Goal: Task Accomplishment & Management: Manage account settings

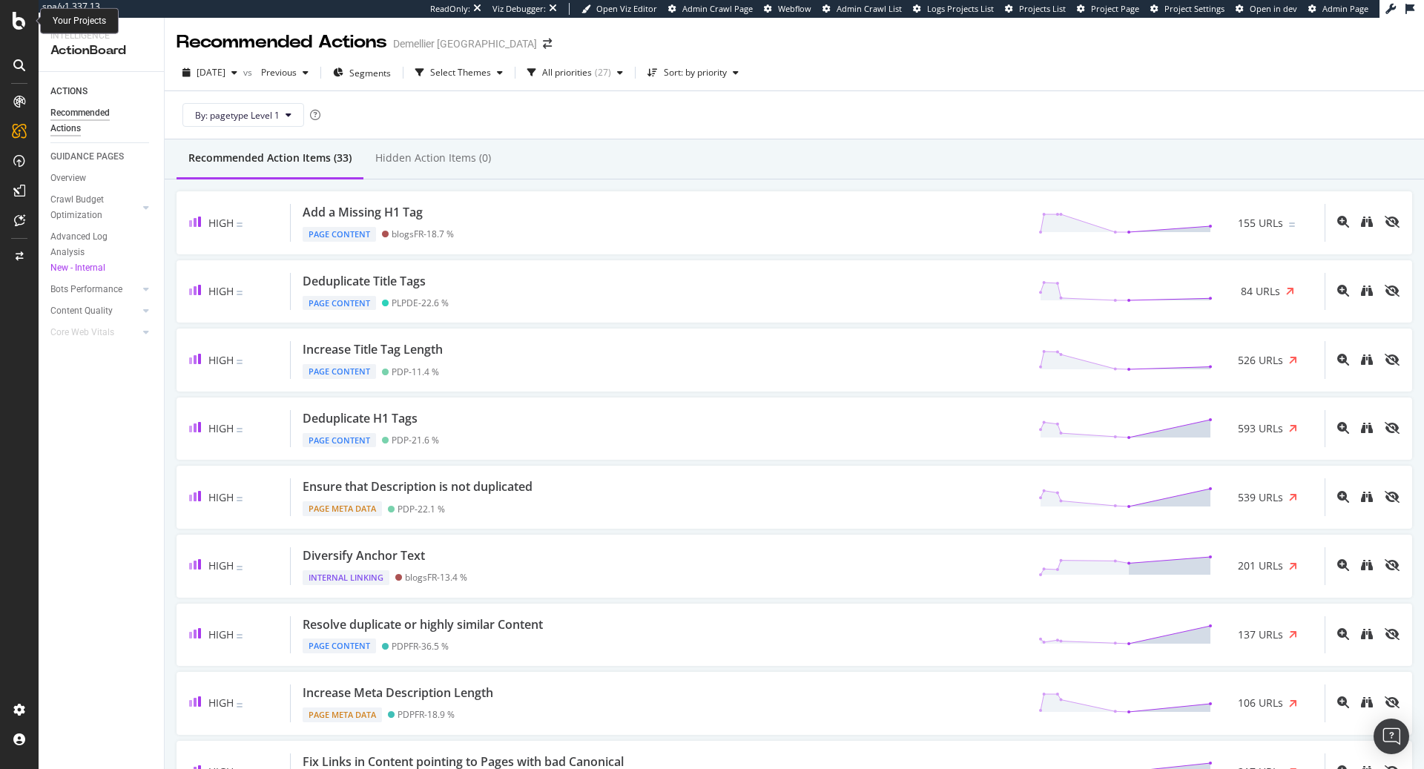
click at [14, 24] on icon at bounding box center [19, 21] width 13 height 18
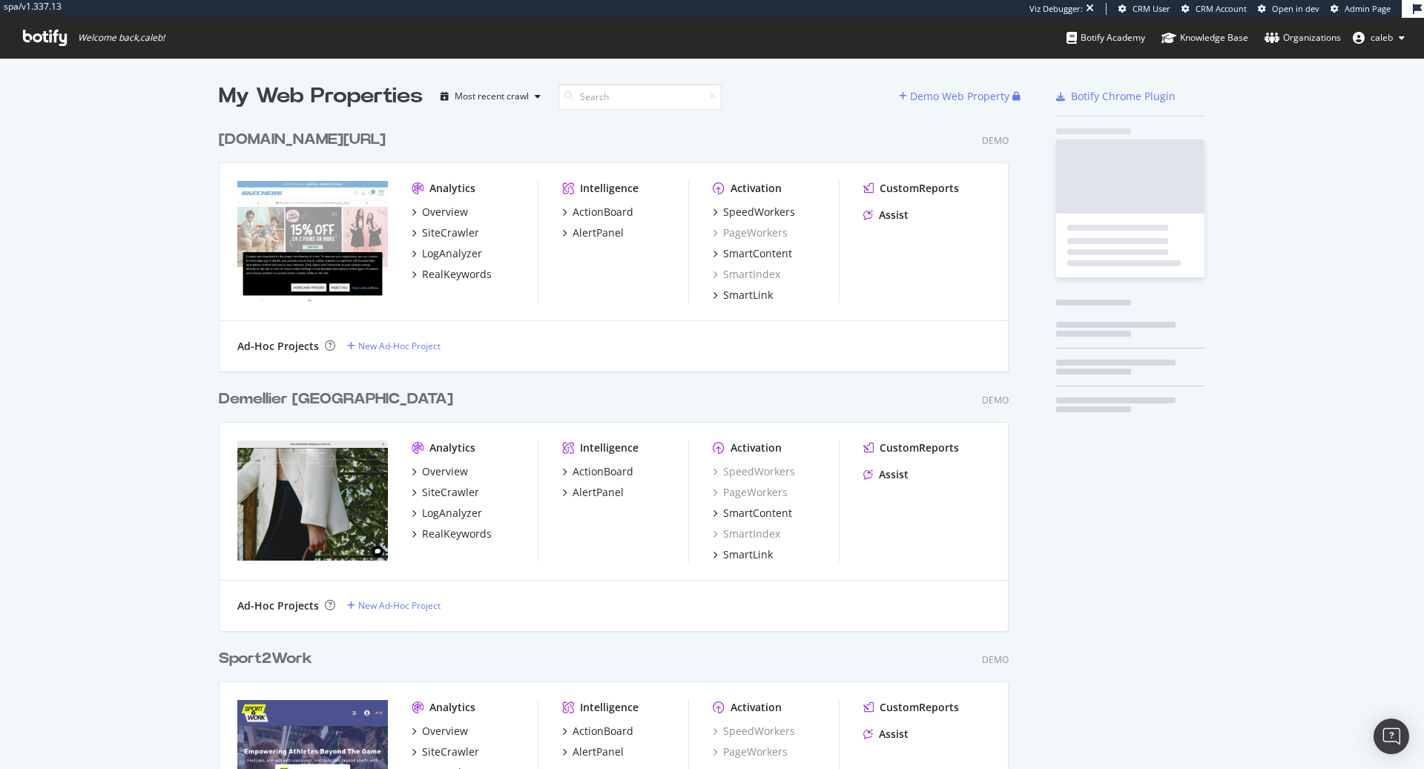
scroll to position [37461, 801]
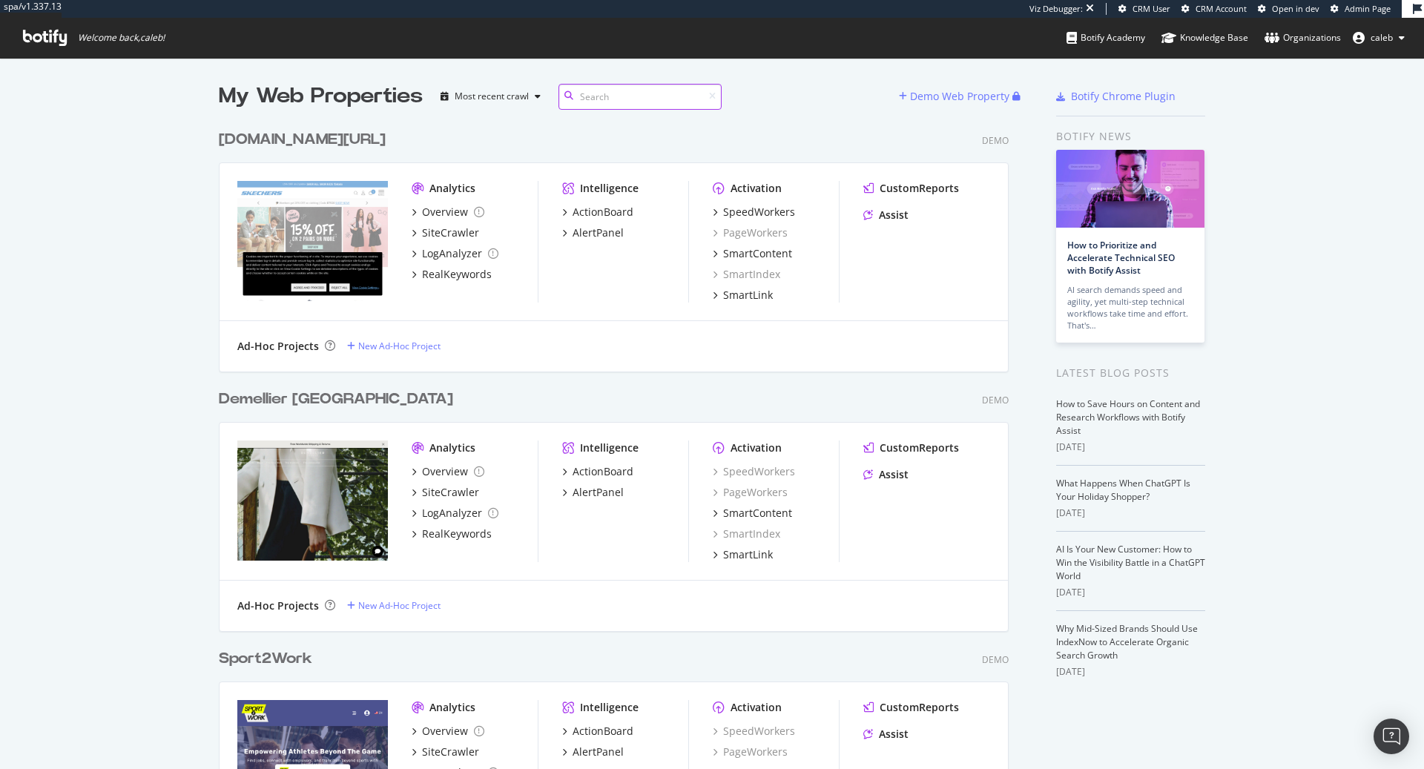
click at [592, 102] on input at bounding box center [639, 97] width 163 height 26
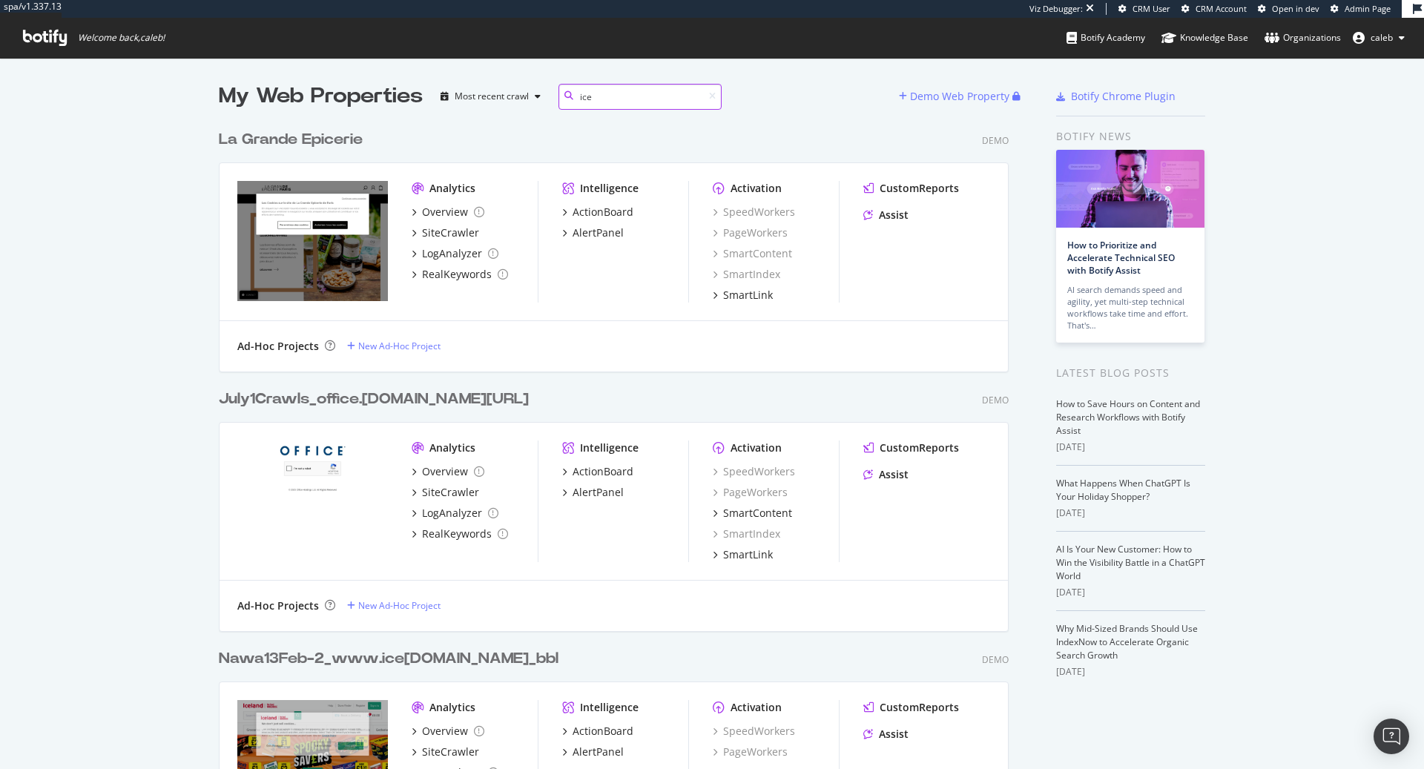
scroll to position [2855, 801]
type input "i"
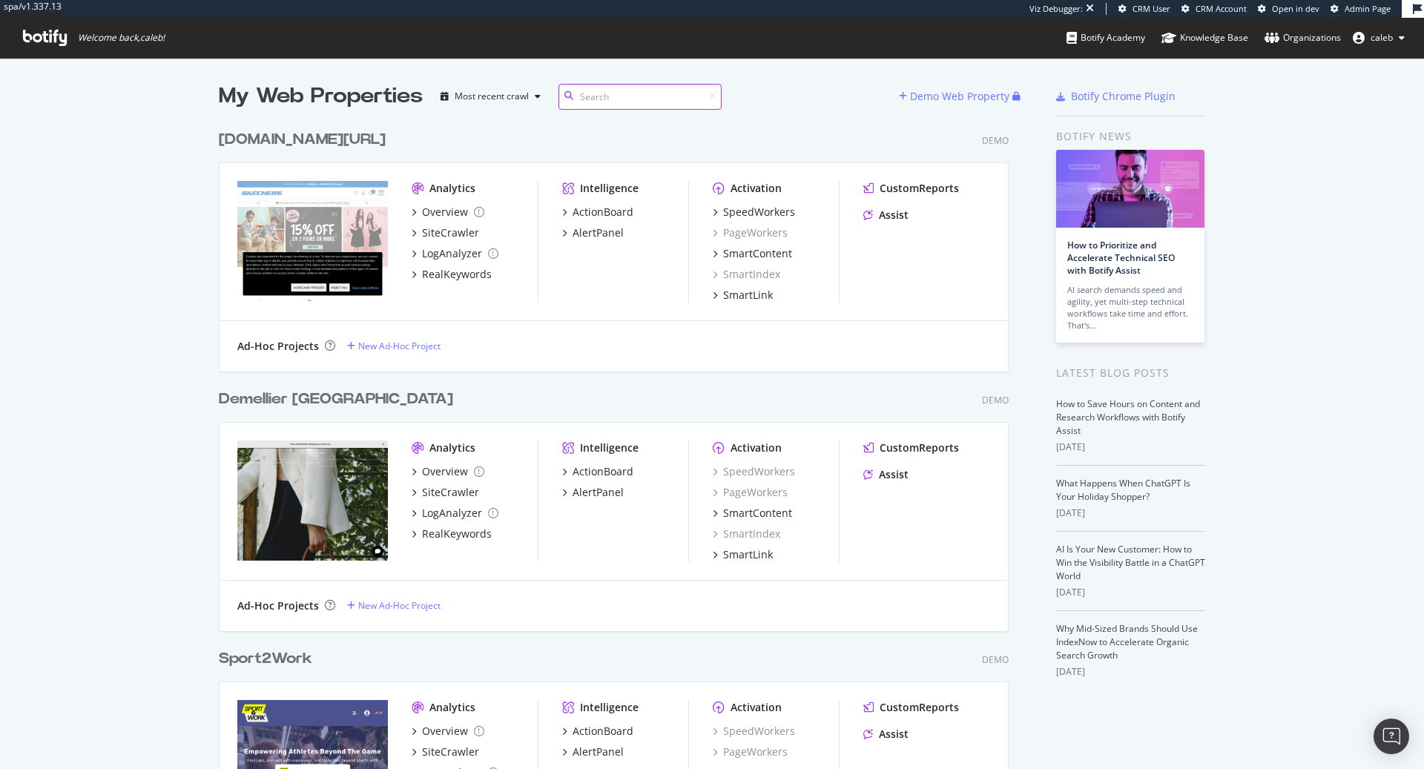
scroll to position [37461, 801]
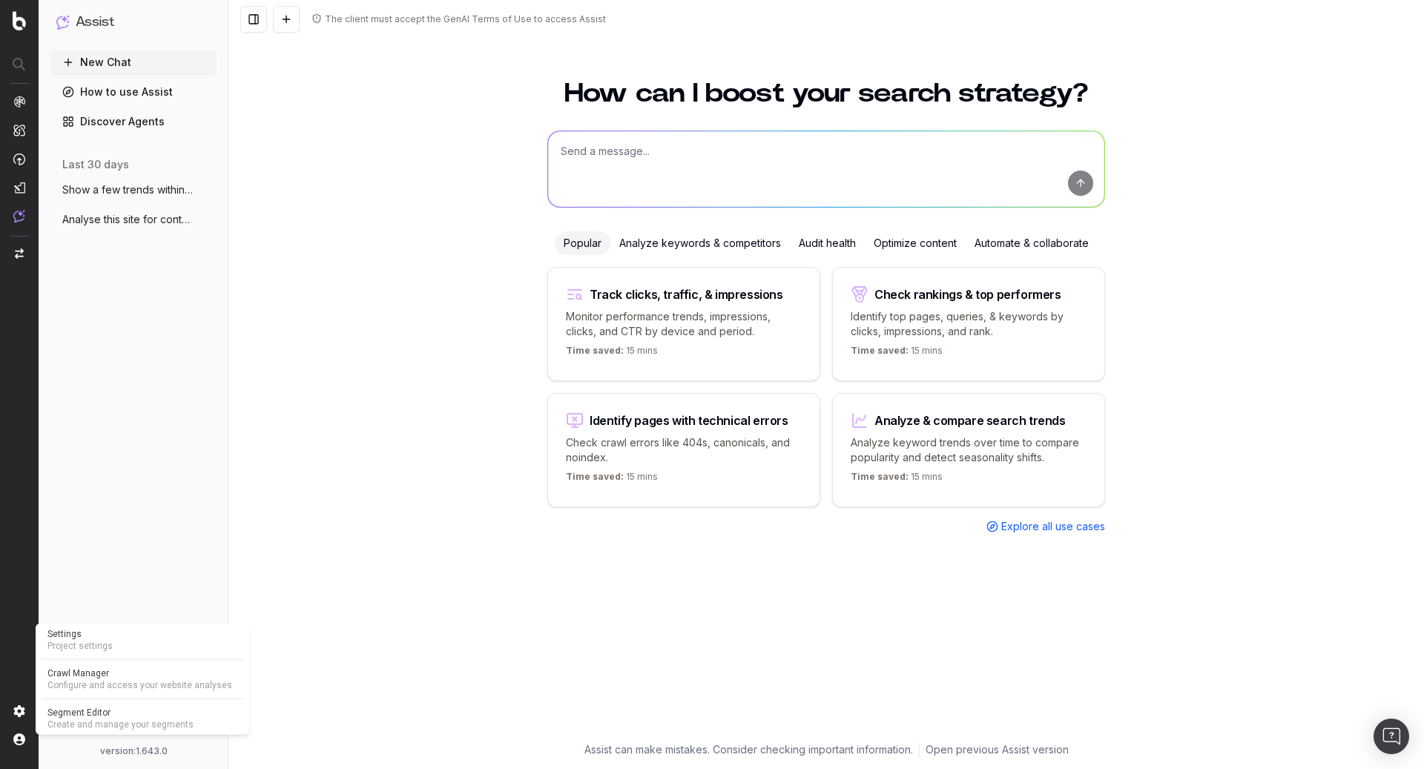
click at [79, 678] on span "Crawl Manager" at bounding box center [142, 673] width 190 height 12
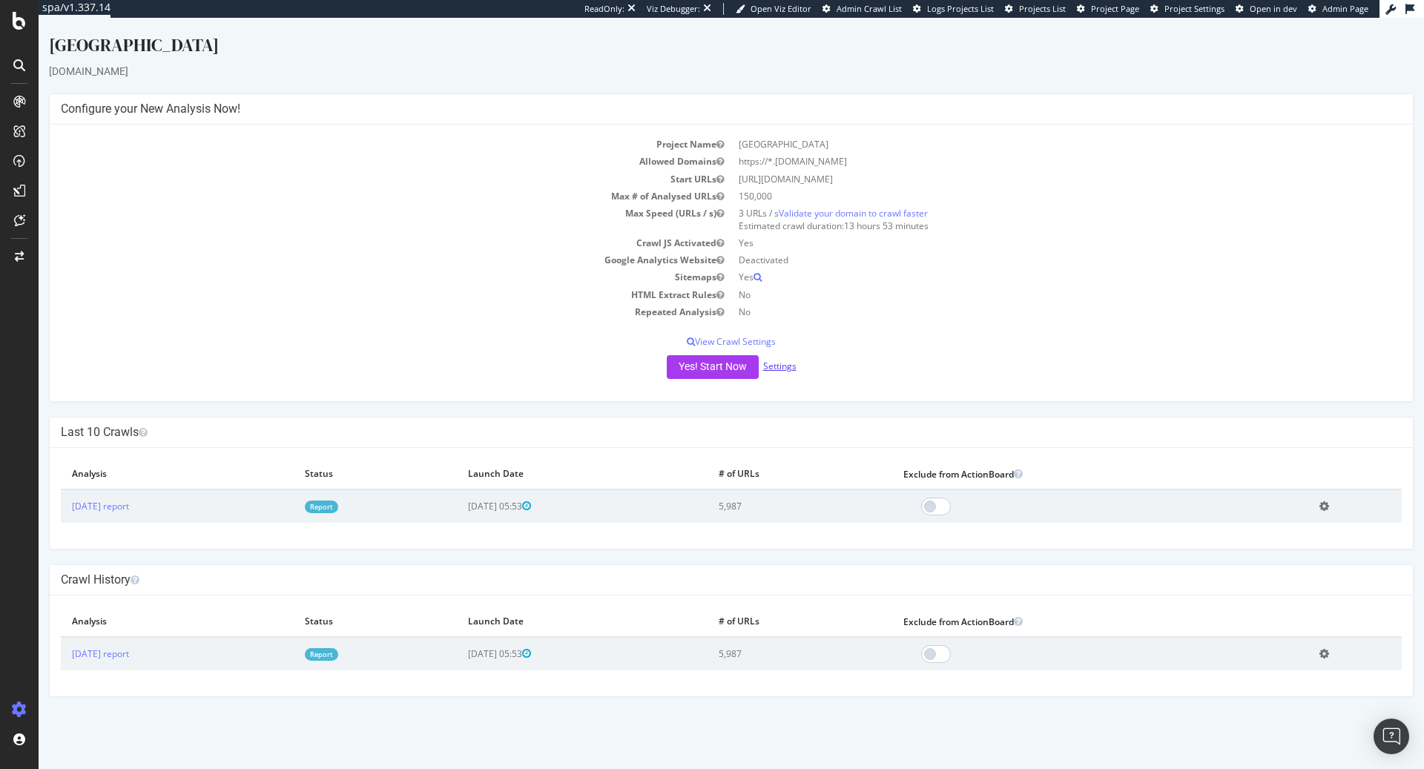
click at [776, 364] on link "Settings" at bounding box center [779, 366] width 33 height 13
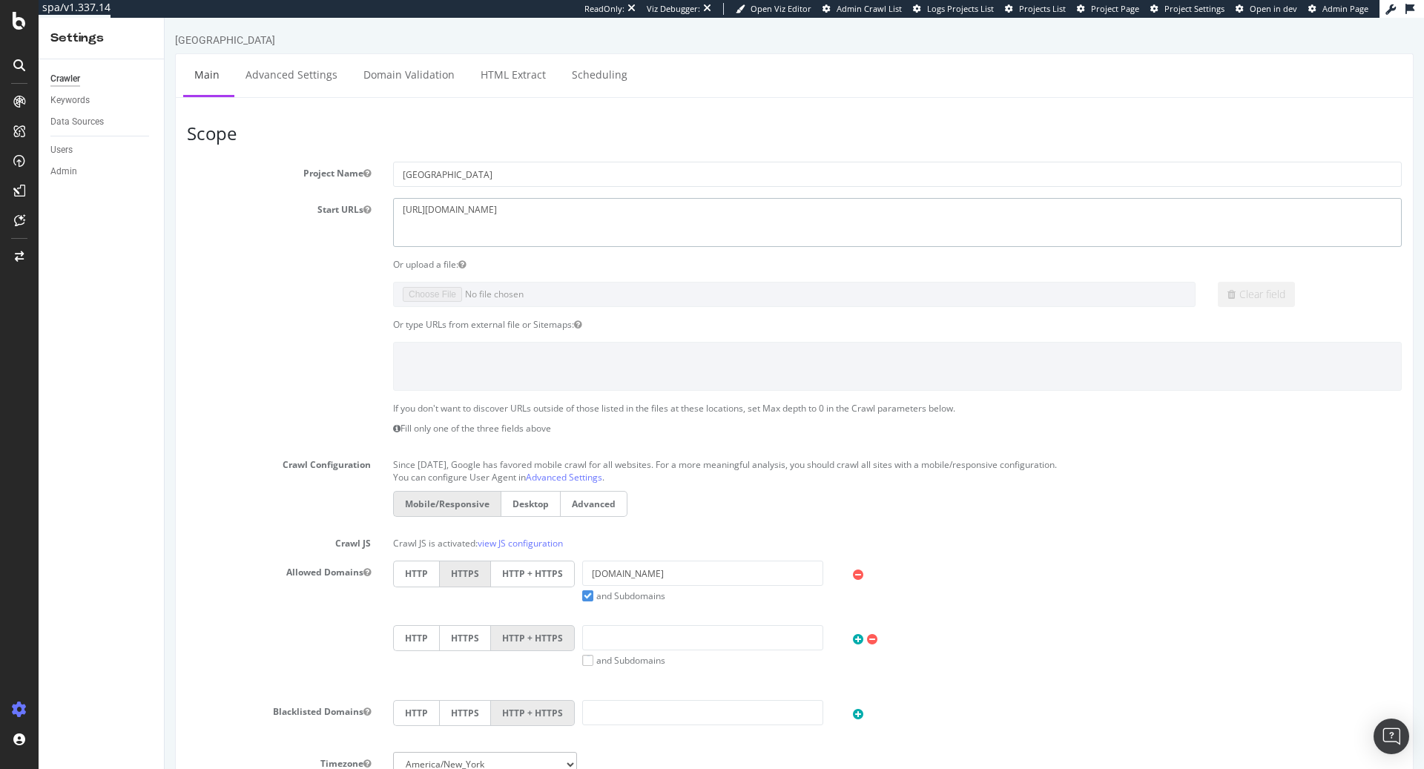
click at [454, 208] on textarea "https://www.iceland.co.uk/" at bounding box center [897, 222] width 1009 height 48
type textarea "https://www.development.iceland.co.uk/"
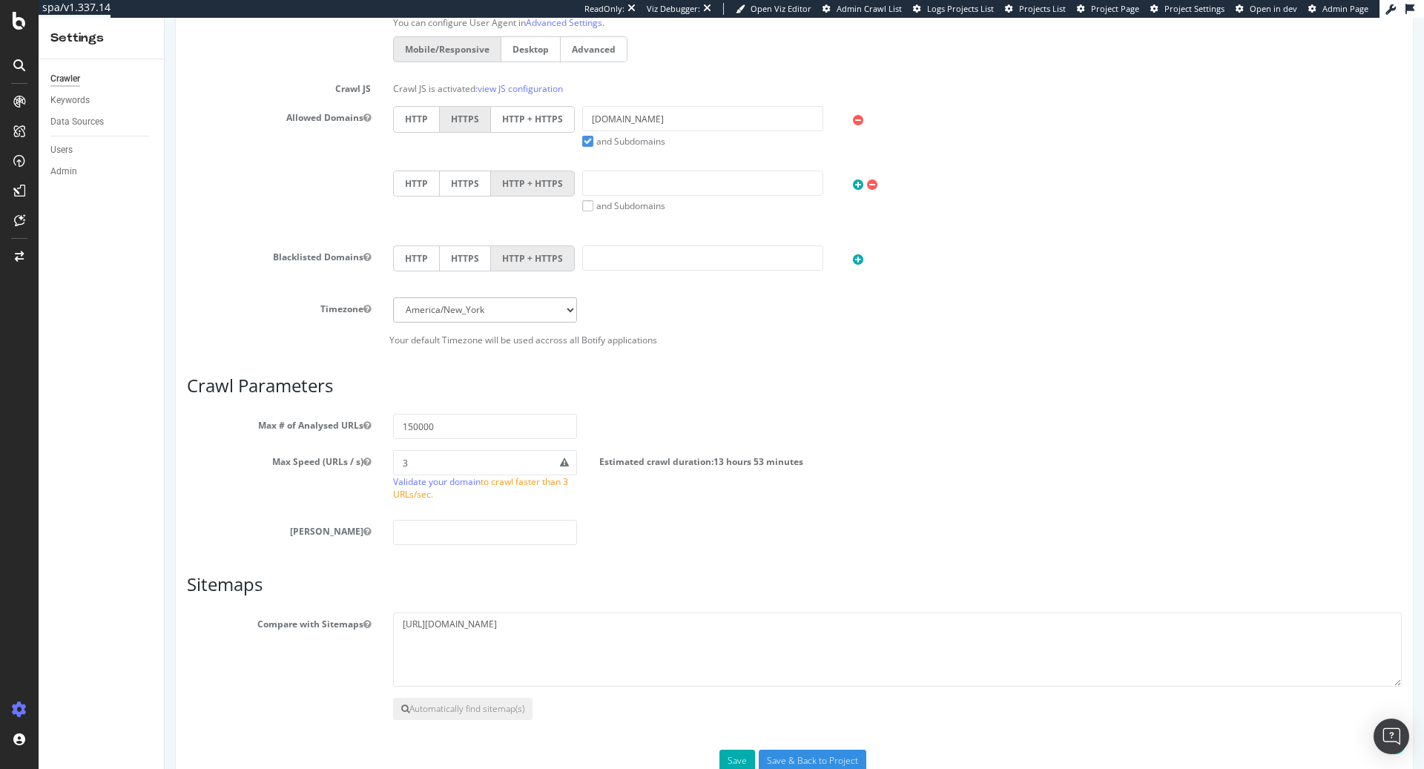
scroll to position [490, 0]
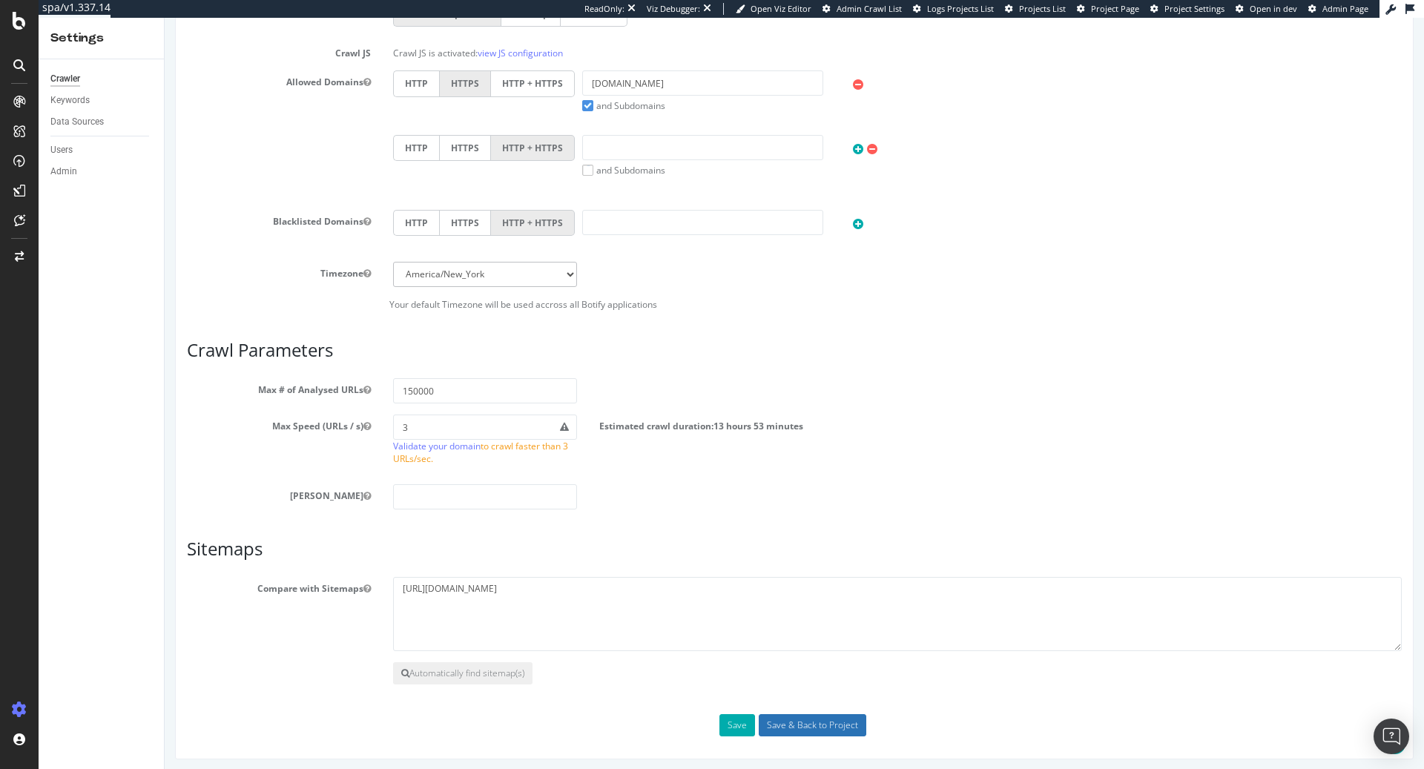
click at [798, 717] on input "Save & Back to Project" at bounding box center [813, 725] width 108 height 22
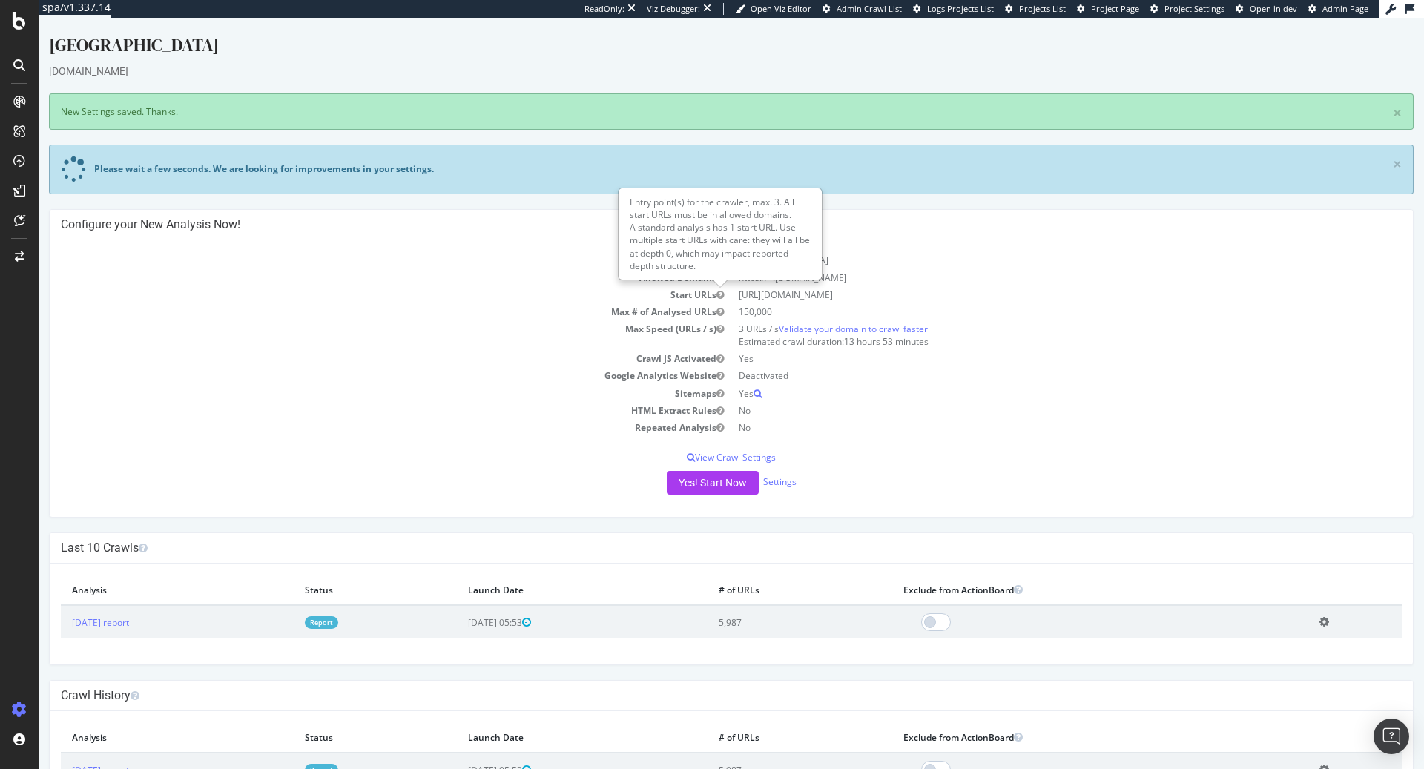
drag, startPoint x: 915, startPoint y: 290, endPoint x: 728, endPoint y: 291, distance: 187.6
click at [728, 291] on tr "Start URLs https://www.development.iceland.co.uk/" at bounding box center [731, 294] width 1341 height 17
copy tr "https://www.development.iceland.co.uk/"
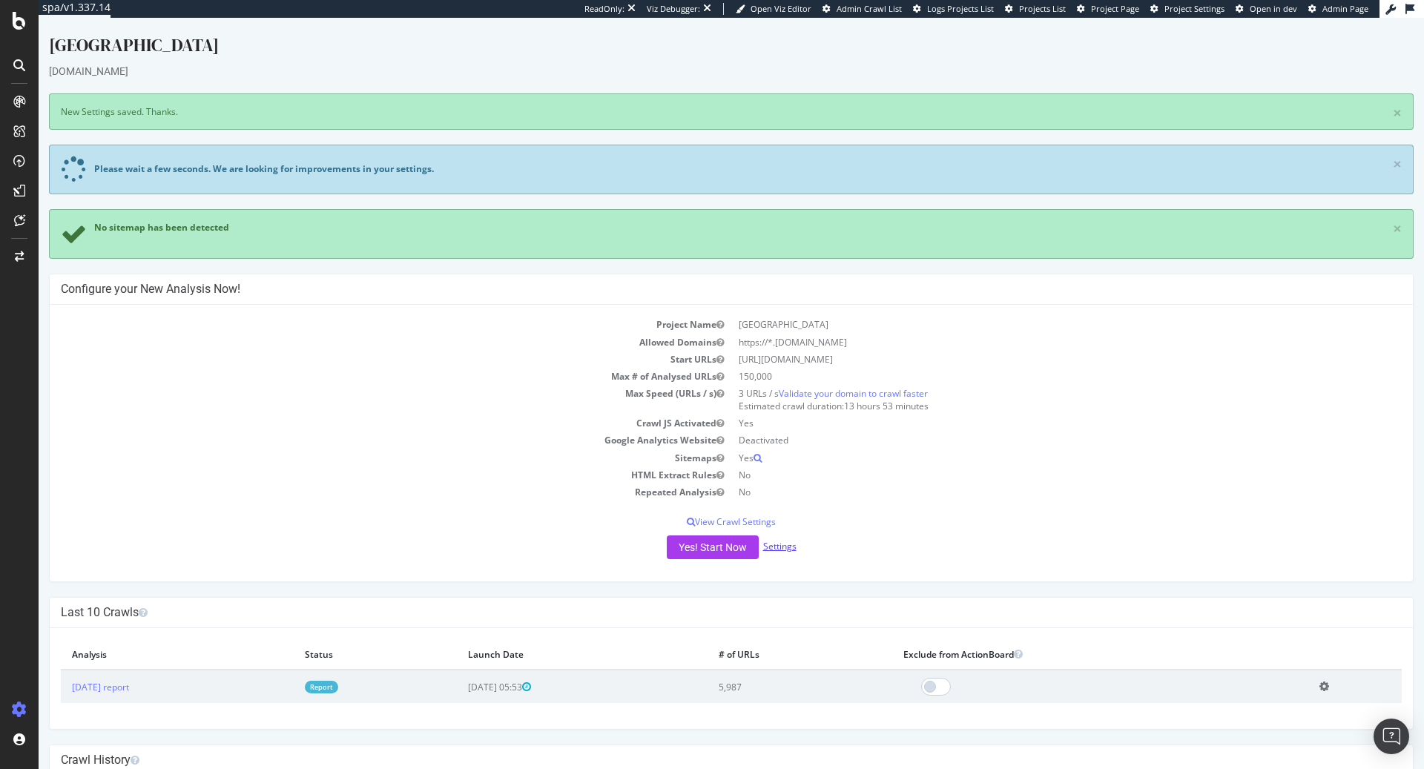
click at [788, 542] on link "Settings" at bounding box center [779, 546] width 33 height 13
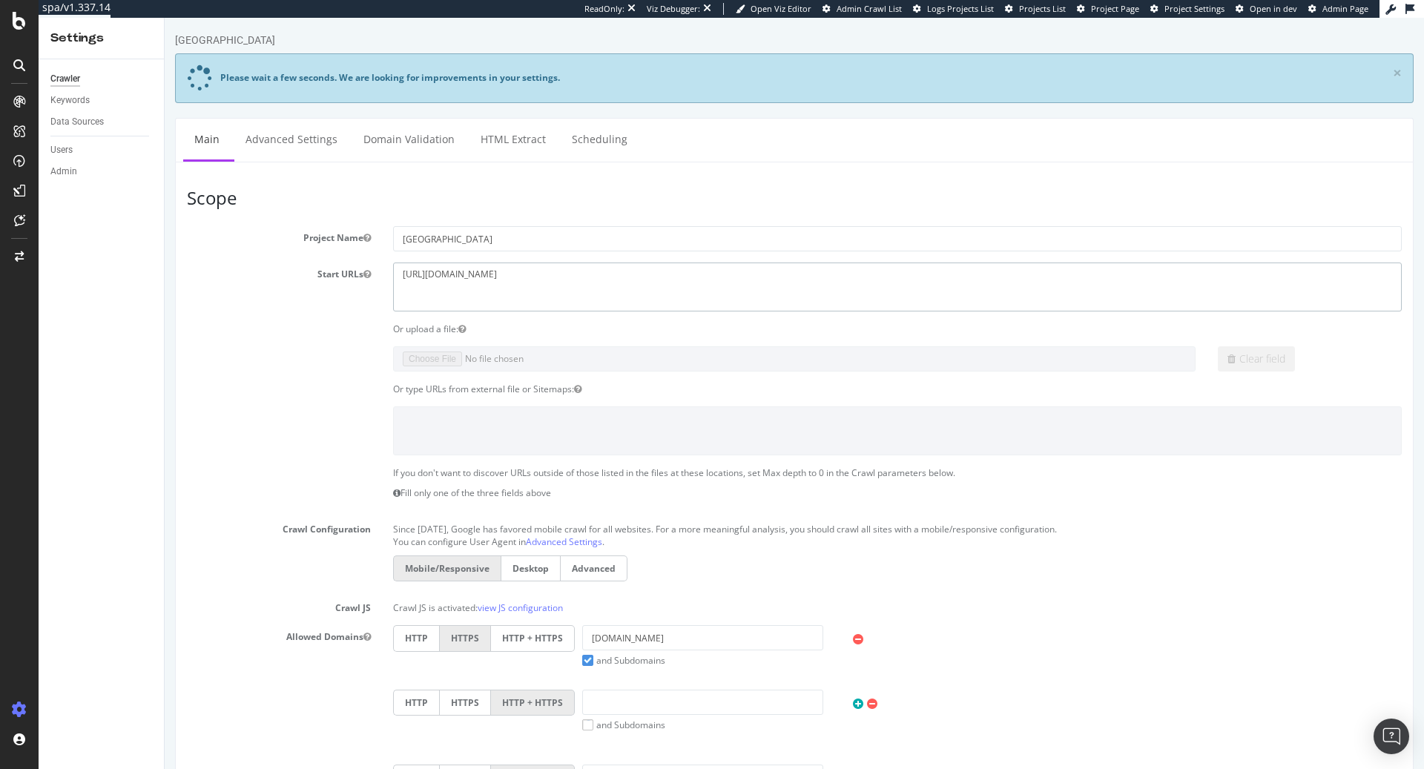
click at [457, 274] on textarea "https://www.development.iceland.co.uk/" at bounding box center [897, 287] width 1009 height 48
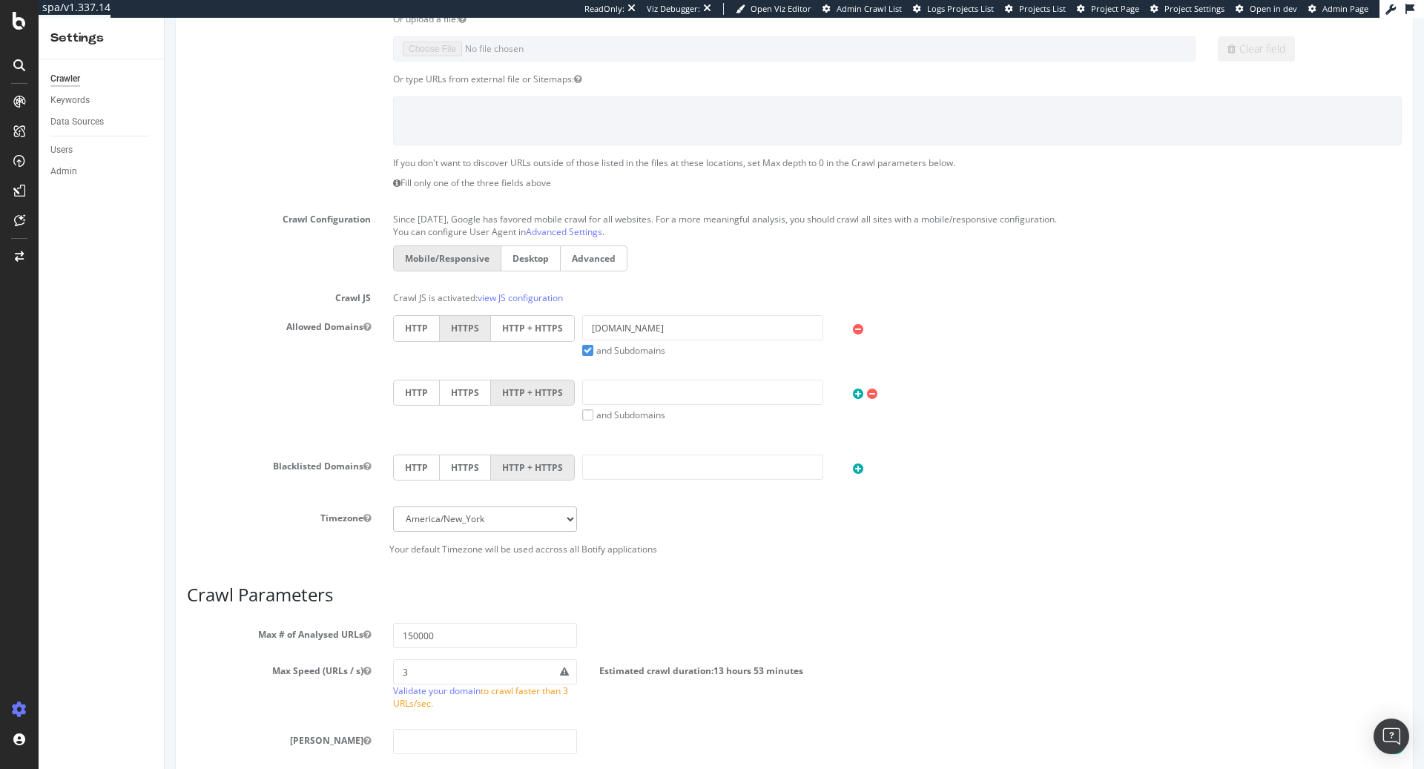
scroll to position [554, 0]
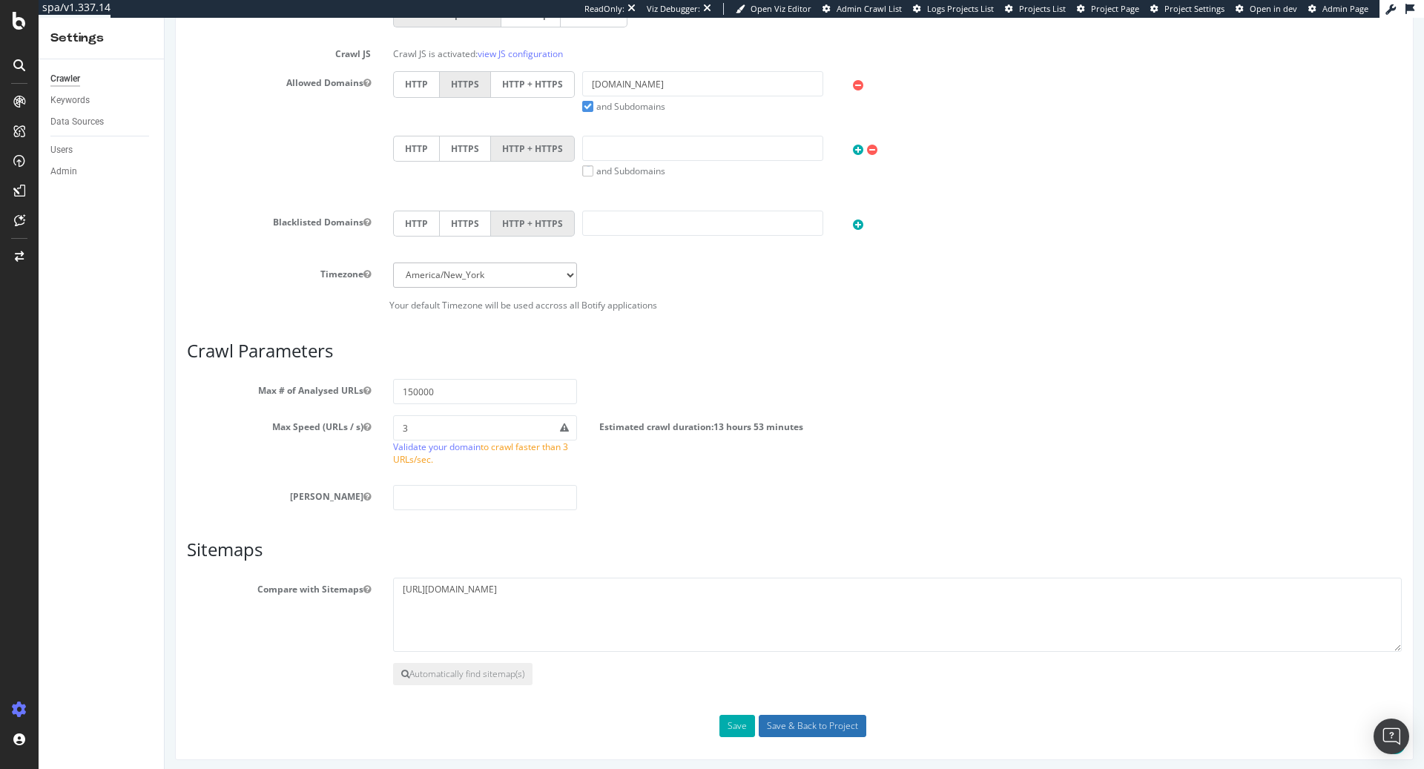
type textarea "https://development.iceland.co.uk/"
click at [810, 716] on input "Save & Back to Project" at bounding box center [813, 726] width 108 height 22
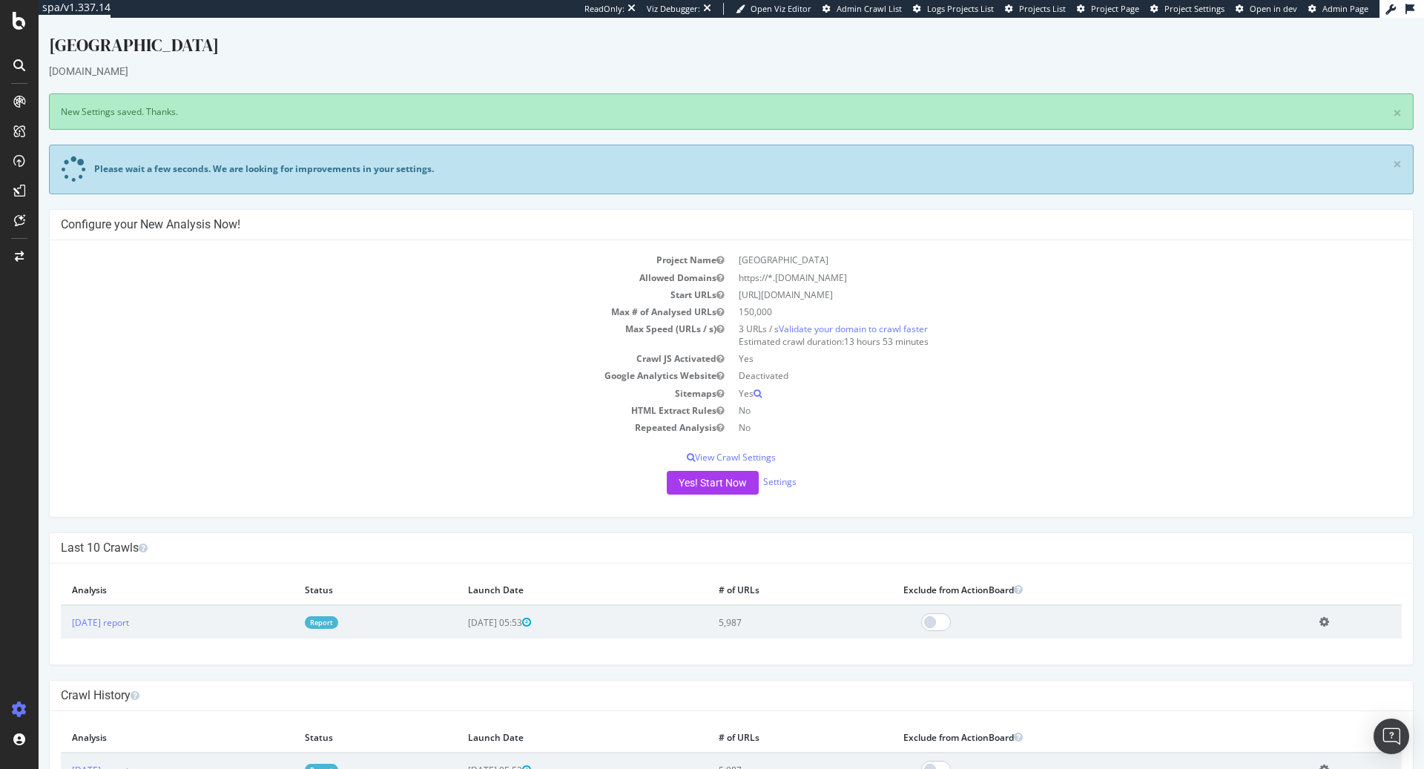
scroll to position [56, 0]
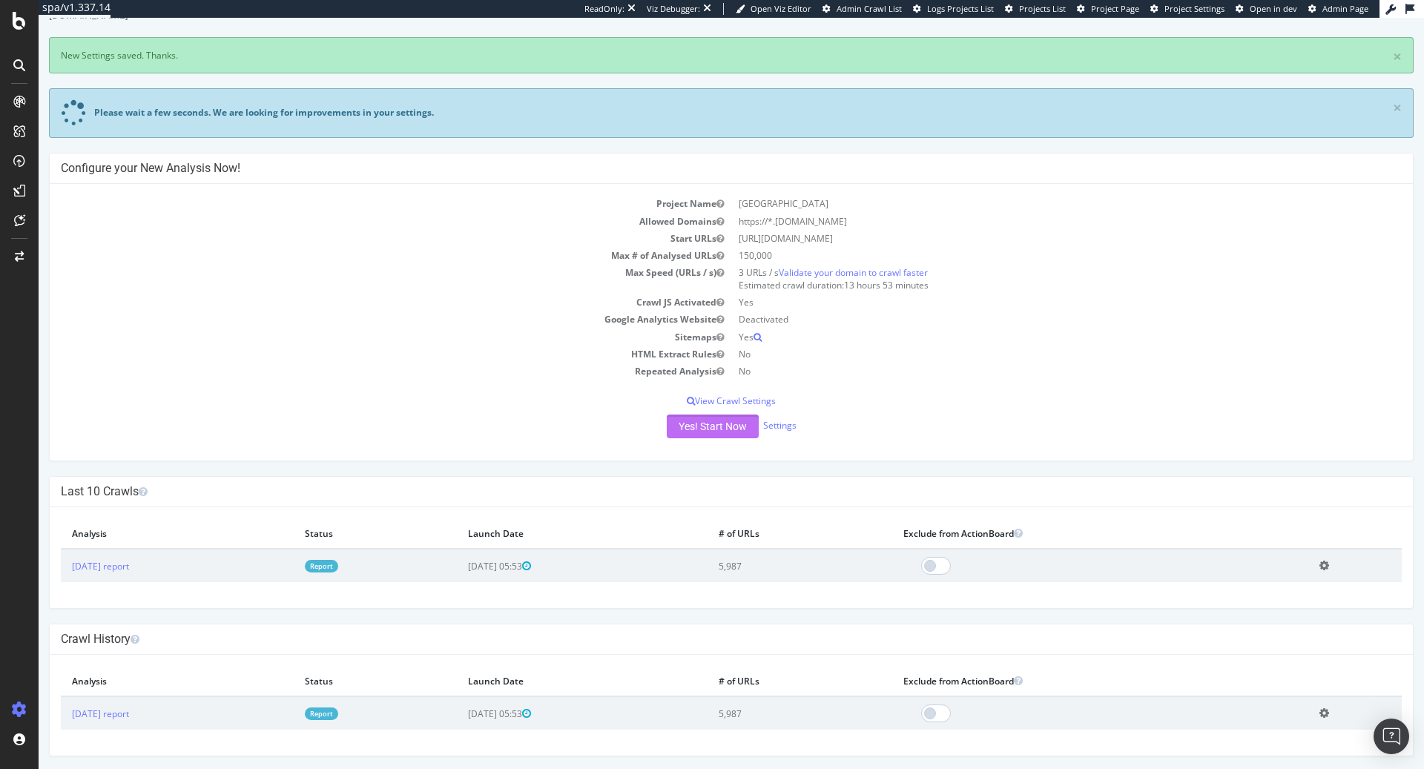
click at [692, 429] on button "Yes! Start Now" at bounding box center [713, 427] width 92 height 24
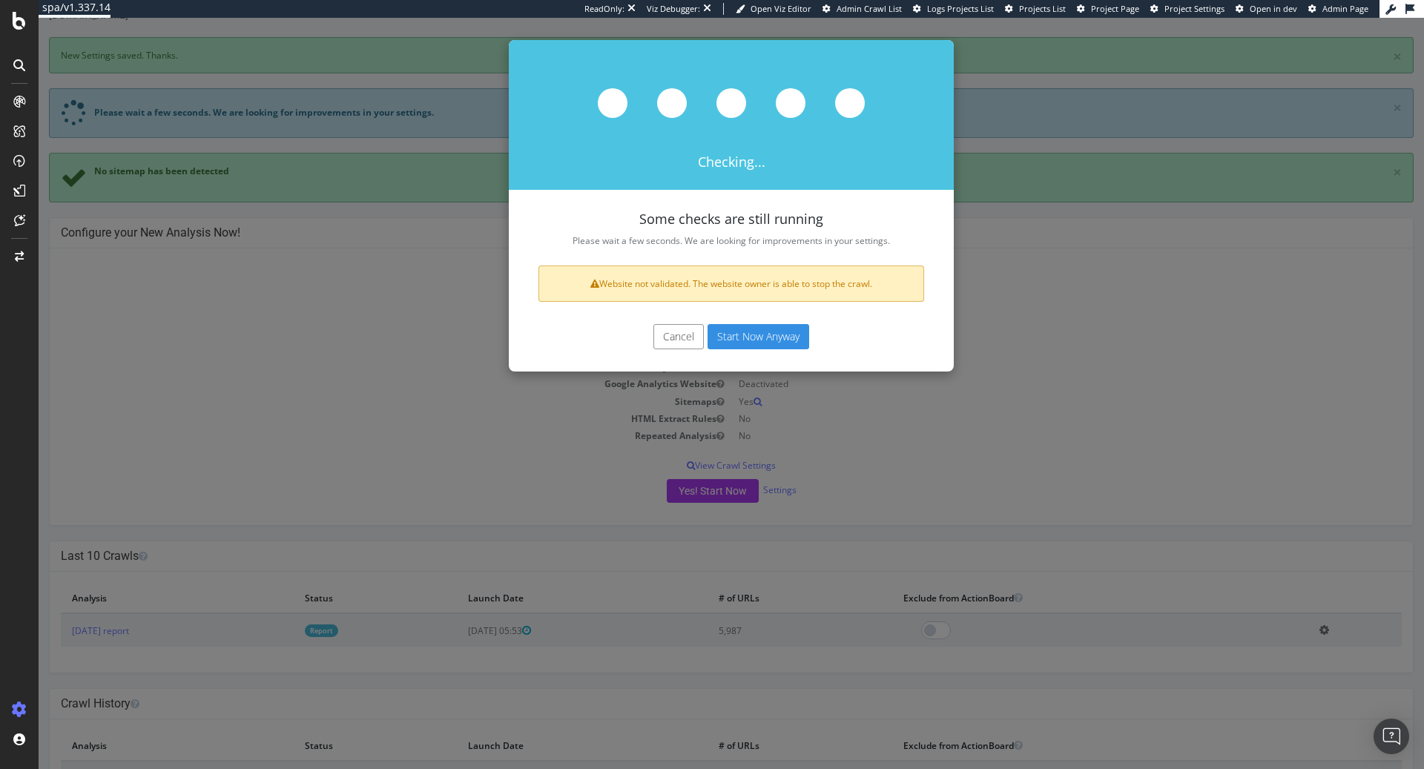
click at [753, 339] on button "Start Now Anyway" at bounding box center [759, 336] width 102 height 25
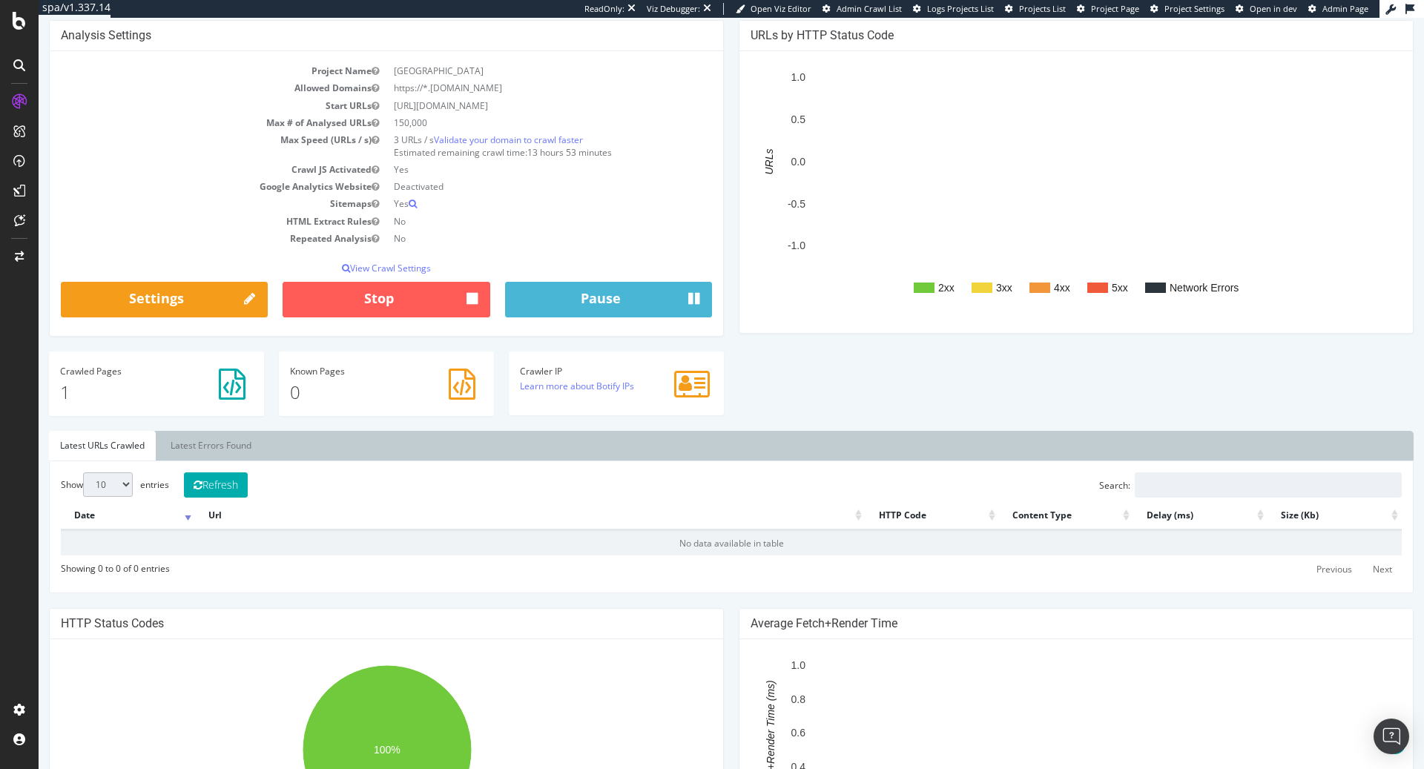
scroll to position [159, 0]
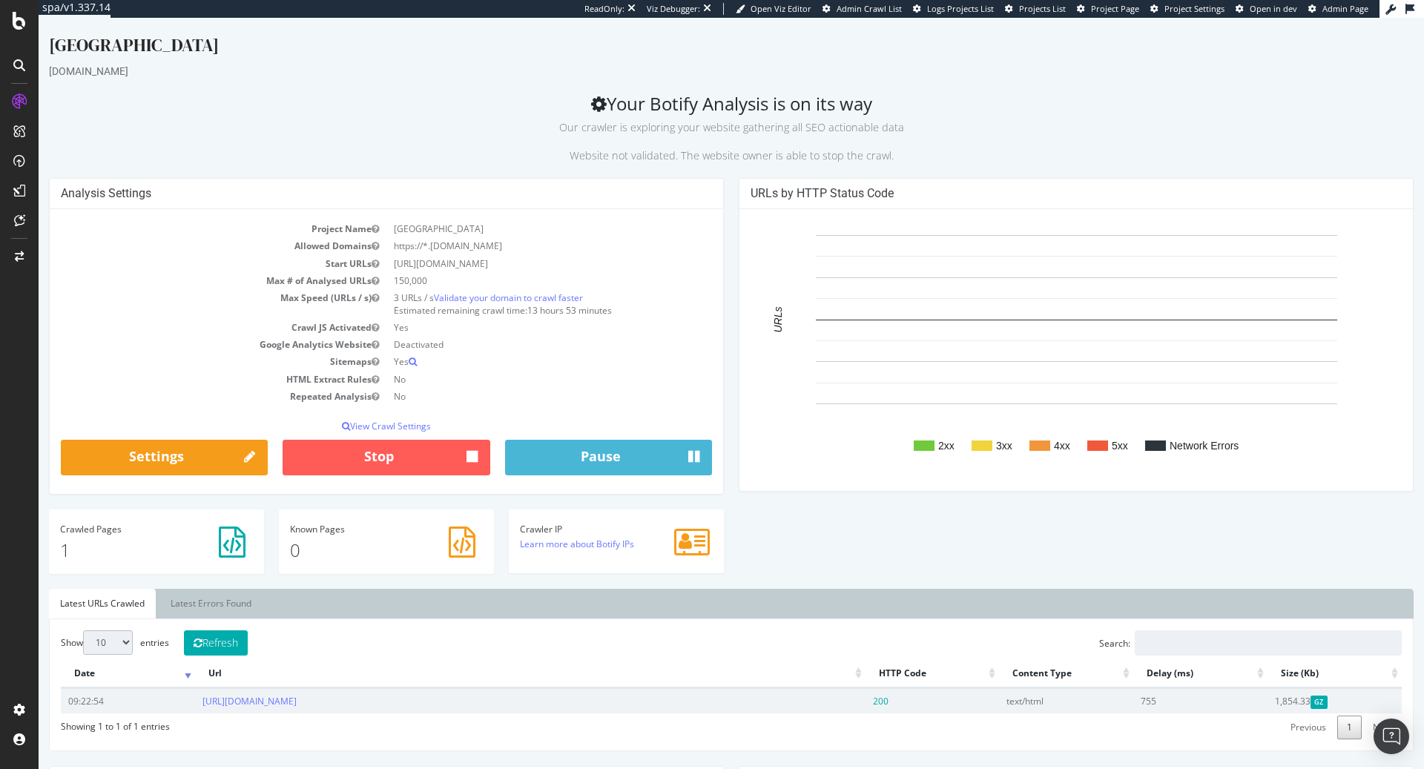
drag, startPoint x: 364, startPoint y: 702, endPoint x: 194, endPoint y: 692, distance: 170.1
click at [195, 692] on td "https://development.iceland.co.uk/" at bounding box center [530, 700] width 670 height 25
copy link "https://development.iceland.co.uk/"
click at [412, 689] on td "[URL][DOMAIN_NAME]" at bounding box center [530, 700] width 670 height 25
drag, startPoint x: 380, startPoint y: 695, endPoint x: 59, endPoint y: 705, distance: 321.3
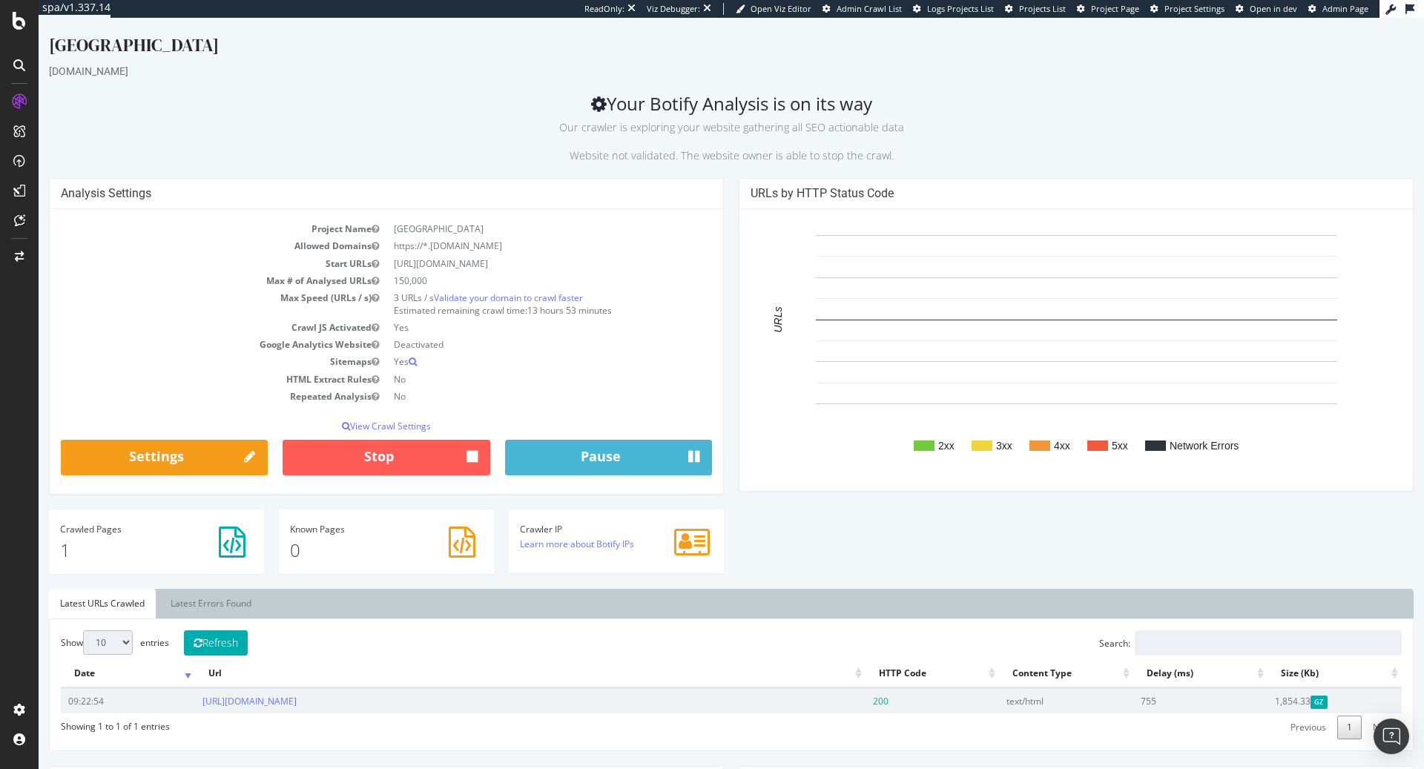
click at [59, 705] on div "Show 10 25 50 100 entries Refresh Search: Date Url HTTP Code Content Type Delay…" at bounding box center [731, 685] width 1365 height 132
click at [69, 702] on td "09:22:54" at bounding box center [128, 700] width 134 height 25
drag, startPoint x: 69, startPoint y: 702, endPoint x: 380, endPoint y: 693, distance: 310.9
click at [380, 693] on tr "09:22:54 https://development.iceland.co.uk/ 200 text/html 755 1,854.33 GZ" at bounding box center [731, 700] width 1341 height 25
drag, startPoint x: 375, startPoint y: 693, endPoint x: 323, endPoint y: 698, distance: 52.2
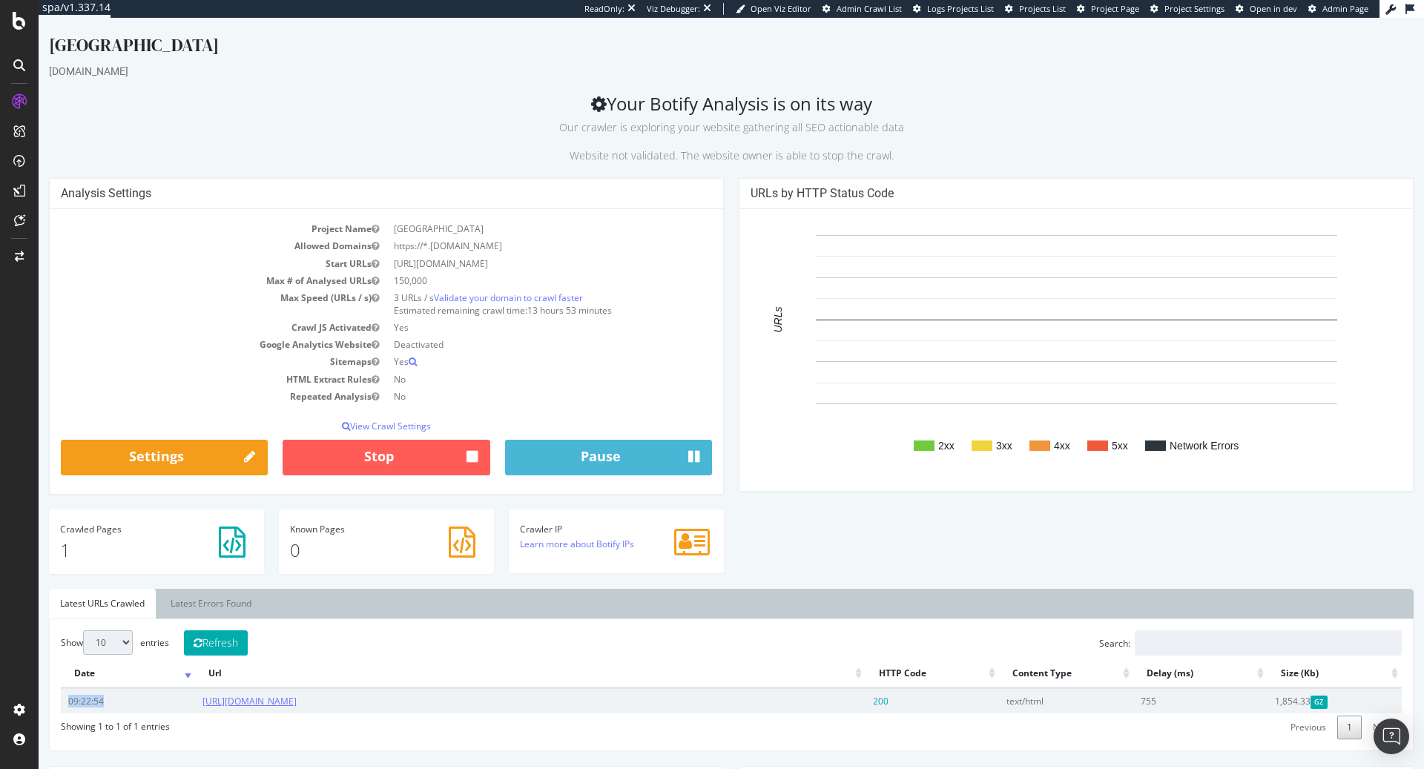
click at [297, 698] on td "https://development.iceland.co.uk/" at bounding box center [530, 700] width 670 height 25
click at [376, 695] on td "https://development.iceland.co.uk/" at bounding box center [530, 700] width 670 height 25
drag, startPoint x: 364, startPoint y: 702, endPoint x: 65, endPoint y: 701, distance: 299.6
click at [64, 701] on tr "09:22:54 https://development.iceland.co.uk/ 200 text/html 755 1,854.33 GZ" at bounding box center [731, 700] width 1341 height 25
copy tr "09:22:54 https://development.iceland.co.uk/"
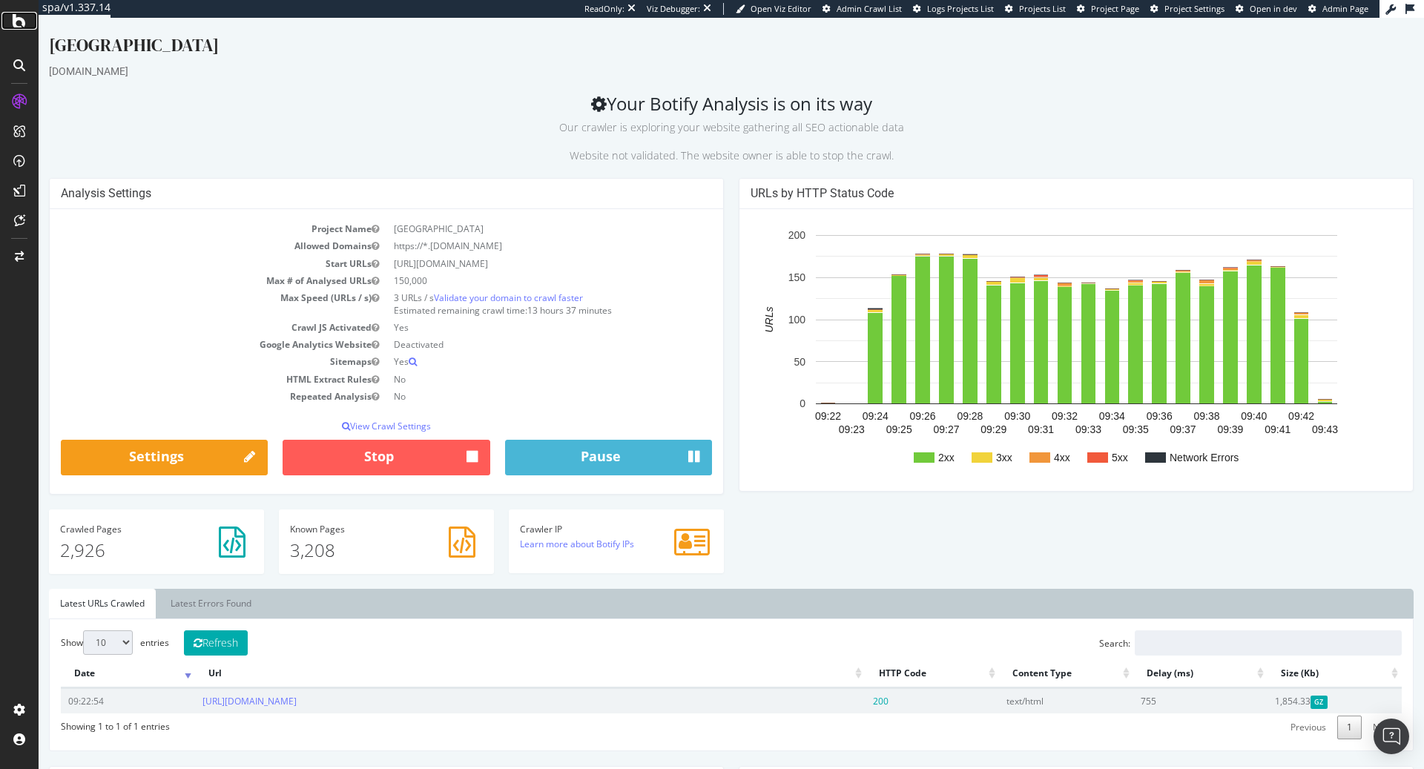
click at [18, 25] on icon at bounding box center [19, 21] width 13 height 18
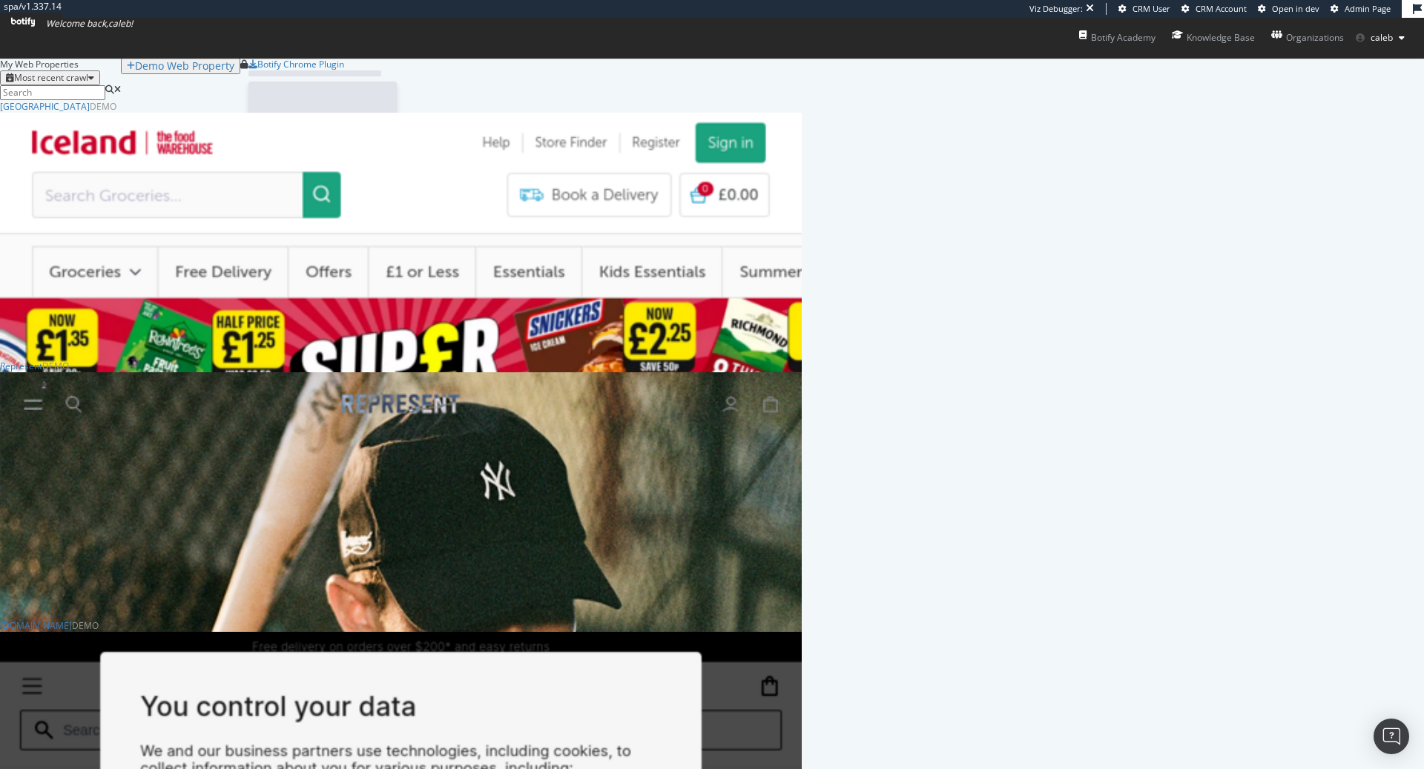
scroll to position [5531, 801]
